Goal: Find specific page/section: Find specific page/section

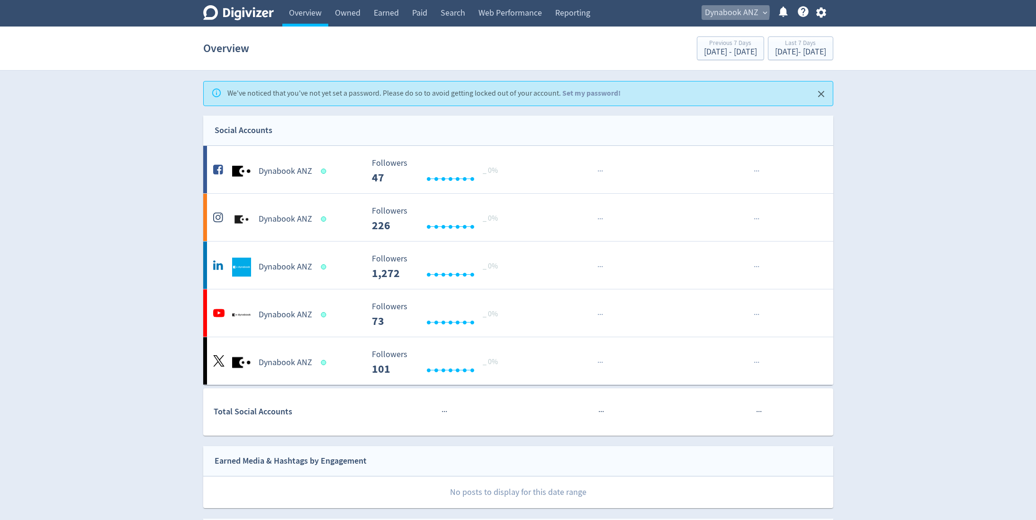
click at [720, 11] on span "Dynabook ANZ" at bounding box center [732, 12] width 54 height 15
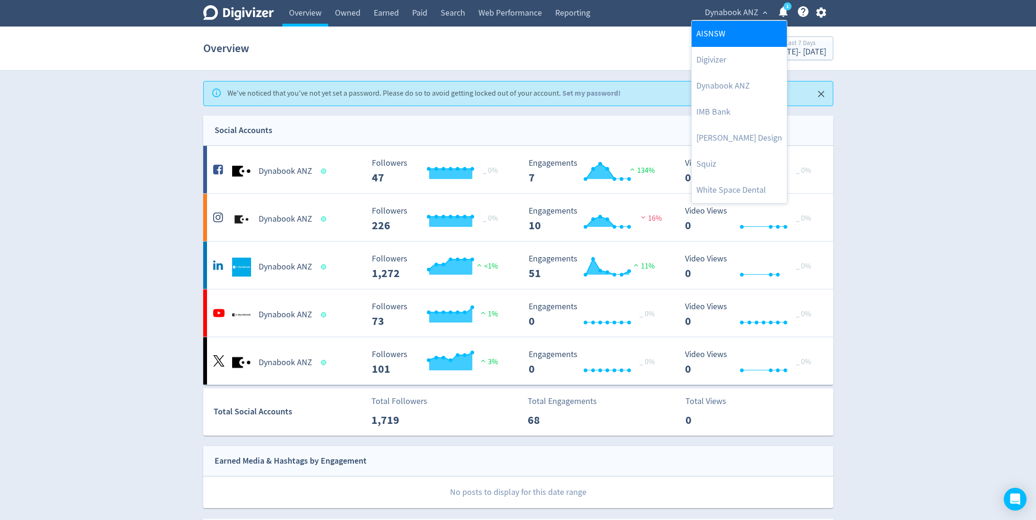
click at [717, 45] on link "AISNSW" at bounding box center [739, 34] width 95 height 26
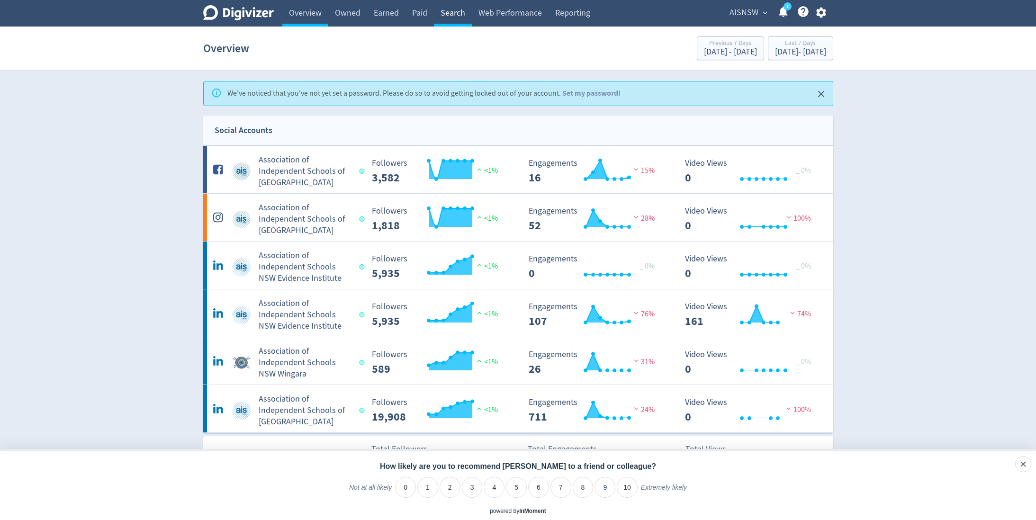
click at [458, 14] on link "Search" at bounding box center [453, 13] width 38 height 27
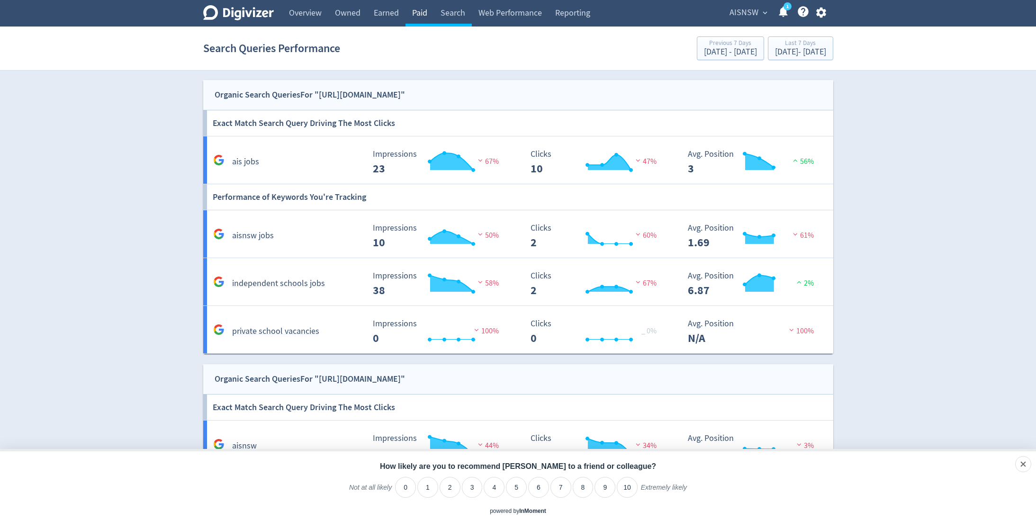
click at [431, 9] on link "Paid" at bounding box center [420, 13] width 28 height 27
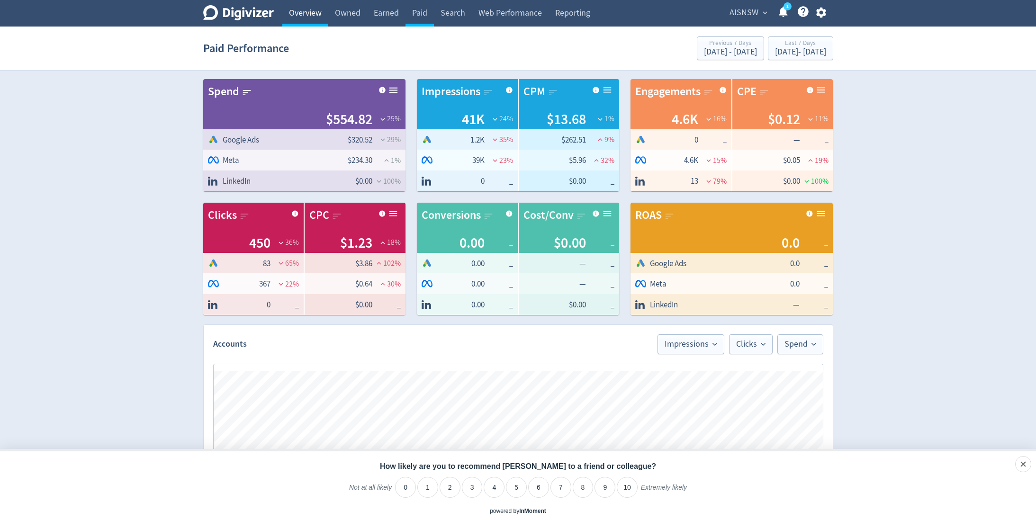
click at [295, 13] on link "Overview" at bounding box center [305, 13] width 46 height 27
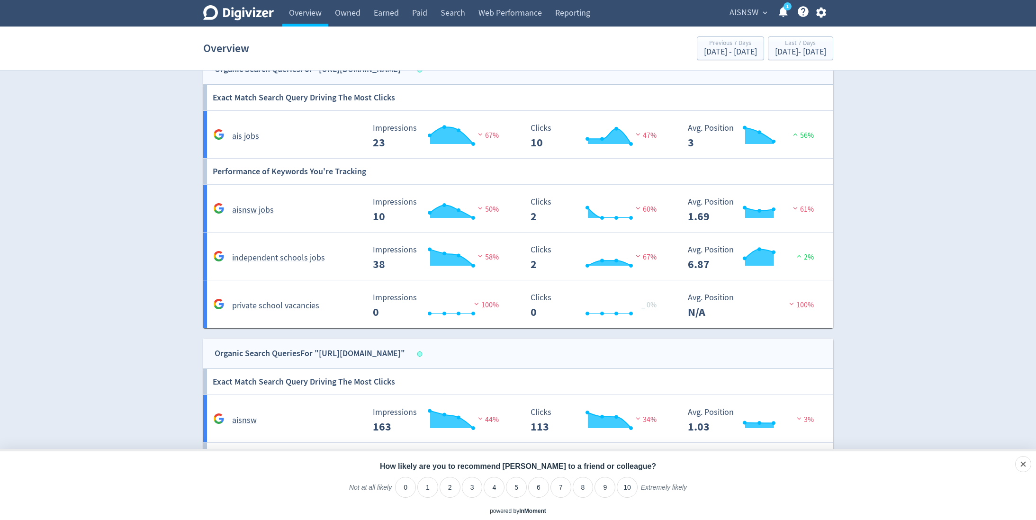
scroll to position [978, 0]
